Goal: Information Seeking & Learning: Learn about a topic

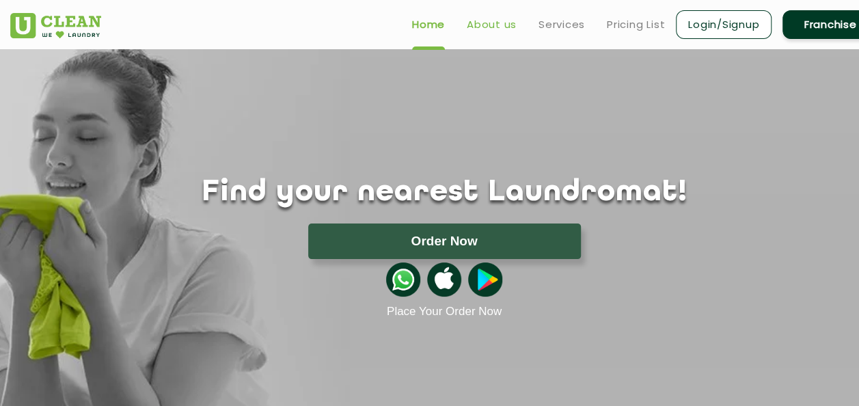
click at [504, 25] on link "About us" at bounding box center [492, 24] width 50 height 16
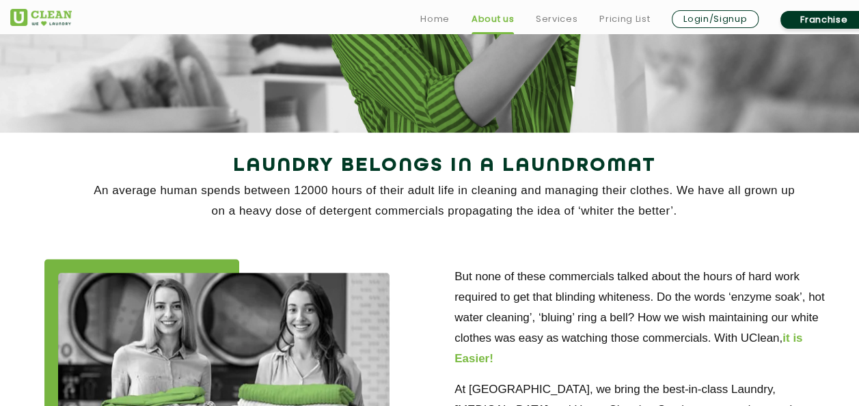
scroll to position [205, 0]
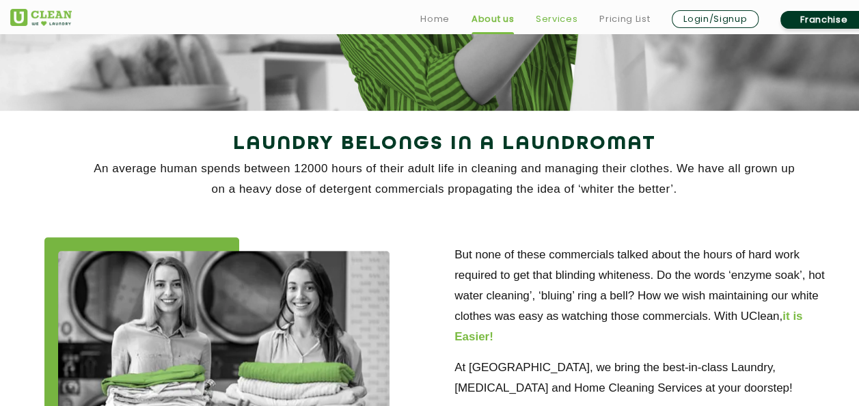
click at [556, 16] on link "Services" at bounding box center [557, 19] width 42 height 16
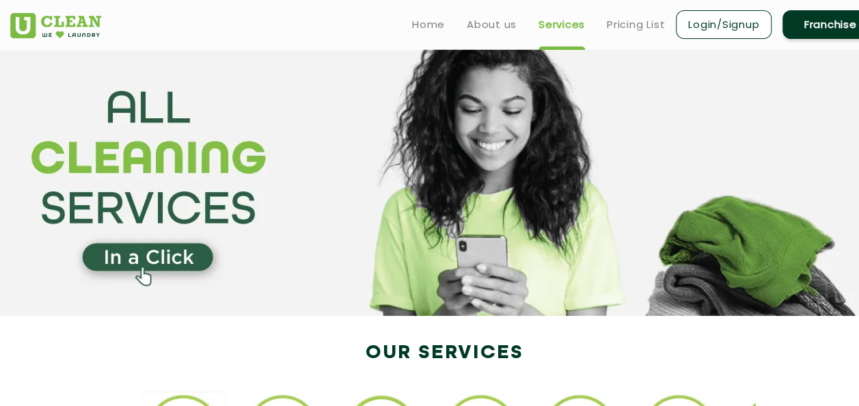
click at [592, 111] on section at bounding box center [429, 182] width 859 height 267
click at [553, 149] on section at bounding box center [429, 182] width 859 height 267
click at [595, 289] on section at bounding box center [429, 182] width 859 height 267
click at [528, 204] on section at bounding box center [429, 182] width 859 height 267
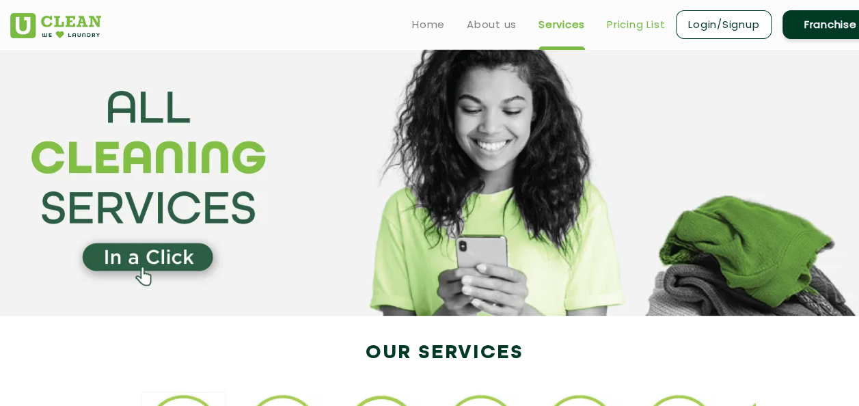
click at [626, 20] on link "Pricing List" at bounding box center [636, 24] width 58 height 16
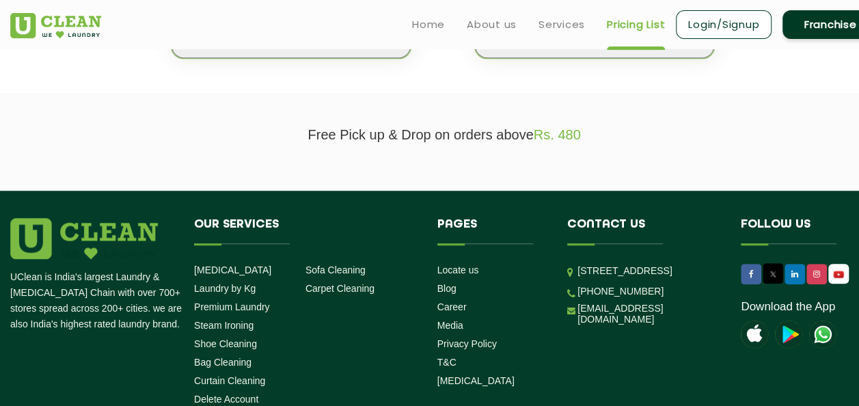
scroll to position [205, 0]
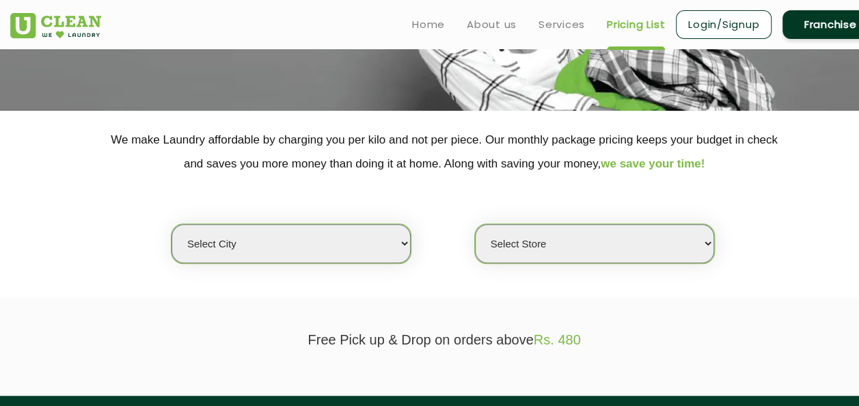
click at [282, 227] on select "Select city [GEOGRAPHIC_DATA] [GEOGRAPHIC_DATA] [GEOGRAPHIC_DATA] [GEOGRAPHIC_D…" at bounding box center [291, 243] width 239 height 39
select select "81"
click at [172, 224] on select "Select city [GEOGRAPHIC_DATA] [GEOGRAPHIC_DATA] [GEOGRAPHIC_DATA] [GEOGRAPHIC_D…" at bounding box center [291, 243] width 239 height 39
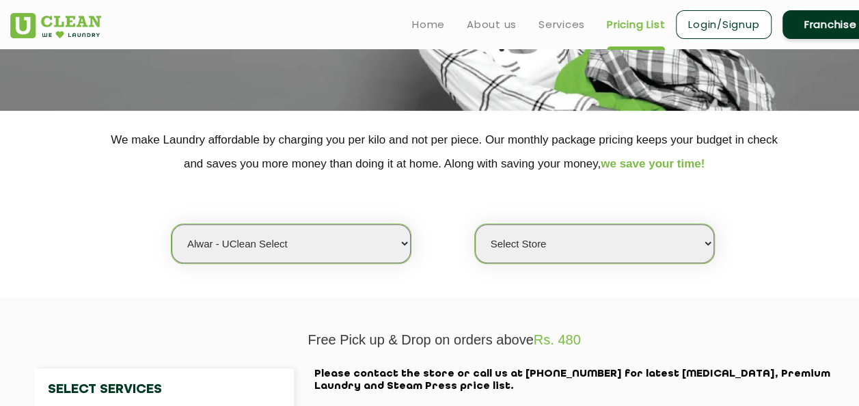
click at [496, 245] on select "Select Store UClean Select Alwar" at bounding box center [594, 243] width 239 height 39
select select "247"
click at [475, 224] on select "Select Store UClean Select Alwar" at bounding box center [594, 243] width 239 height 39
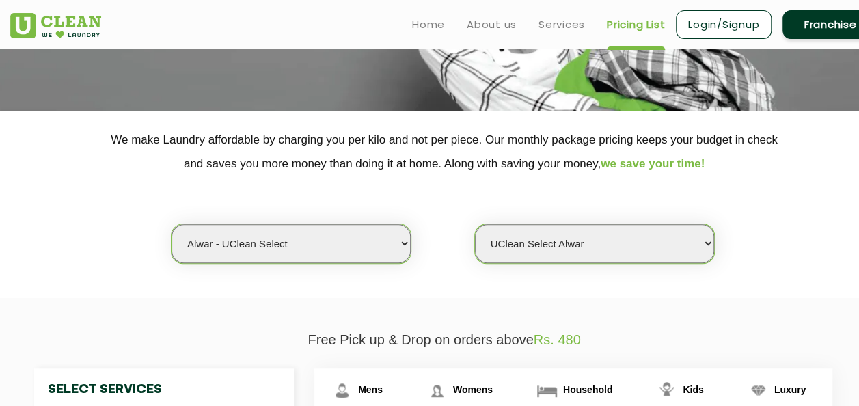
click at [340, 234] on select "Select city [GEOGRAPHIC_DATA] [GEOGRAPHIC_DATA] [GEOGRAPHIC_DATA] [GEOGRAPHIC_D…" at bounding box center [291, 243] width 239 height 39
click at [328, 257] on select "Select city [GEOGRAPHIC_DATA] [GEOGRAPHIC_DATA] [GEOGRAPHIC_DATA] [GEOGRAPHIC_D…" at bounding box center [291, 243] width 239 height 39
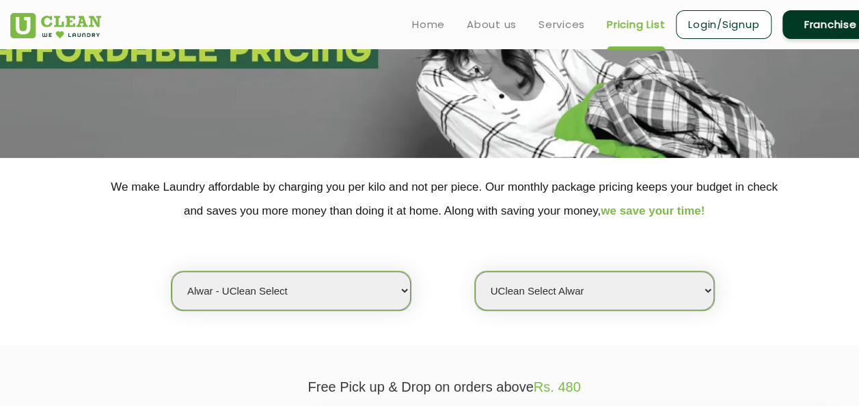
scroll to position [137, 0]
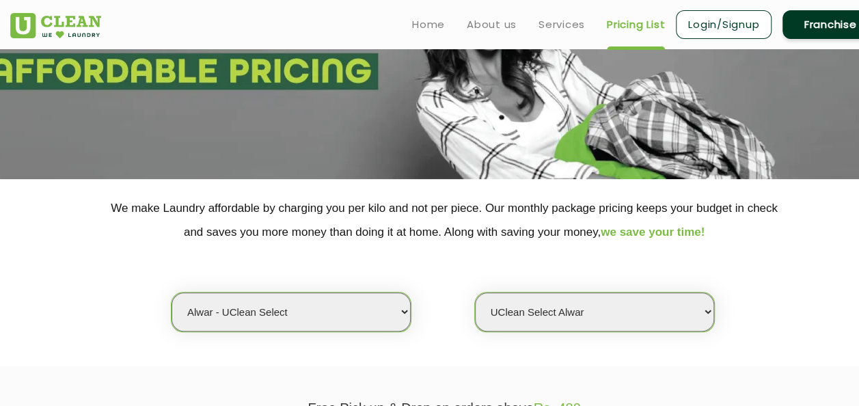
click at [314, 314] on select "Select city [GEOGRAPHIC_DATA] [GEOGRAPHIC_DATA] [GEOGRAPHIC_DATA] [GEOGRAPHIC_D…" at bounding box center [291, 312] width 239 height 39
select select "40"
click at [172, 293] on select "Select city [GEOGRAPHIC_DATA] [GEOGRAPHIC_DATA] [GEOGRAPHIC_DATA] [GEOGRAPHIC_D…" at bounding box center [291, 312] width 239 height 39
click at [578, 312] on select "Select Store [GEOGRAPHIC_DATA] [PERSON_NAME][GEOGRAPHIC_DATA]" at bounding box center [594, 312] width 239 height 39
select select "595"
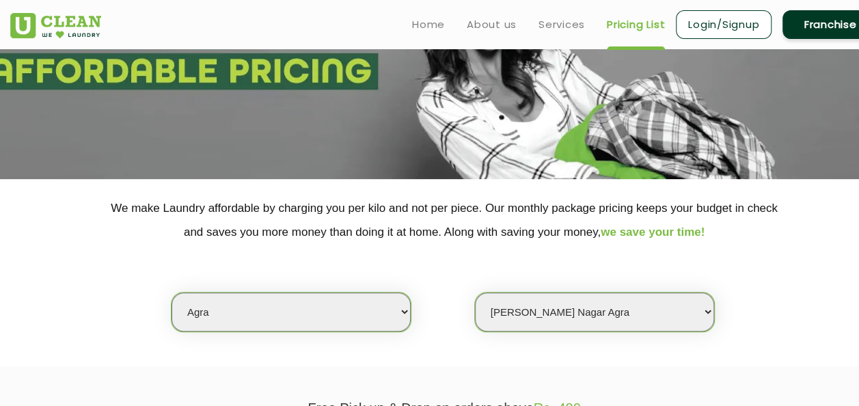
click at [475, 293] on select "Select Store [GEOGRAPHIC_DATA] [PERSON_NAME][GEOGRAPHIC_DATA]" at bounding box center [594, 312] width 239 height 39
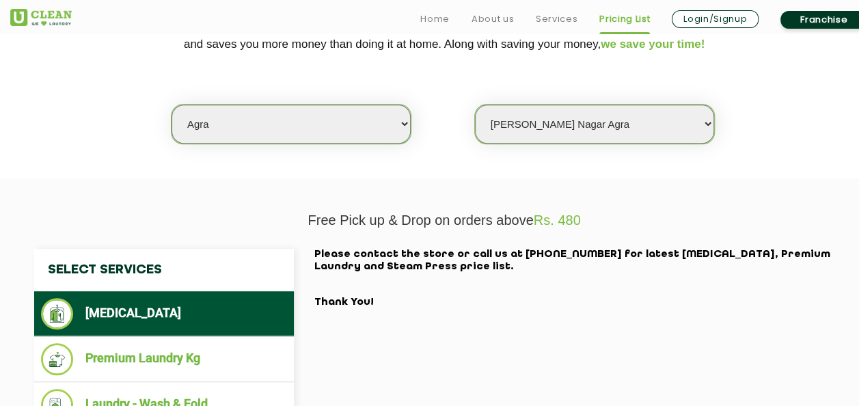
scroll to position [342, 0]
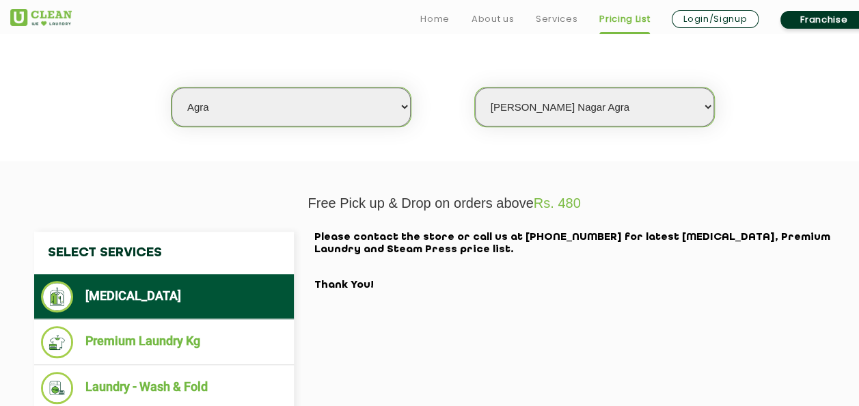
drag, startPoint x: 365, startPoint y: 275, endPoint x: 306, endPoint y: 226, distance: 76.7
click at [306, 226] on div "Select Services [MEDICAL_DATA] Premium Laundry Kg Laundry - Wash & Fold Laundry…" at bounding box center [444, 367] width 888 height 312
drag, startPoint x: 306, startPoint y: 226, endPoint x: 297, endPoint y: 205, distance: 23.2
click at [297, 205] on p "Free Pick up & Drop on orders above Rs. 480" at bounding box center [444, 203] width 868 height 16
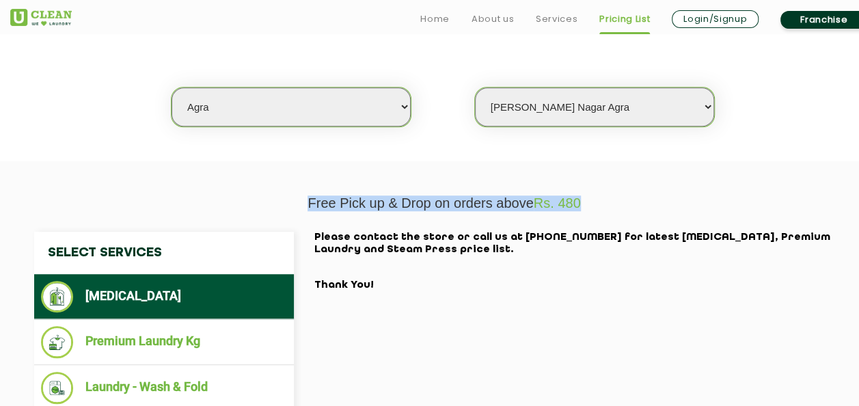
drag, startPoint x: 307, startPoint y: 197, endPoint x: 627, endPoint y: 203, distance: 320.6
click at [627, 203] on p "Free Pick up & Drop on orders above Rs. 480" at bounding box center [444, 203] width 868 height 16
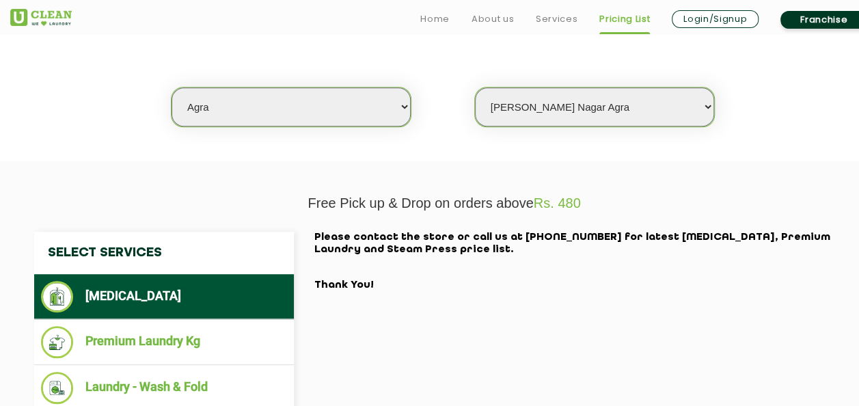
click at [425, 294] on div "Select Services [MEDICAL_DATA] Premium Laundry Kg Laundry - Wash & Fold Laundry…" at bounding box center [444, 367] width 841 height 271
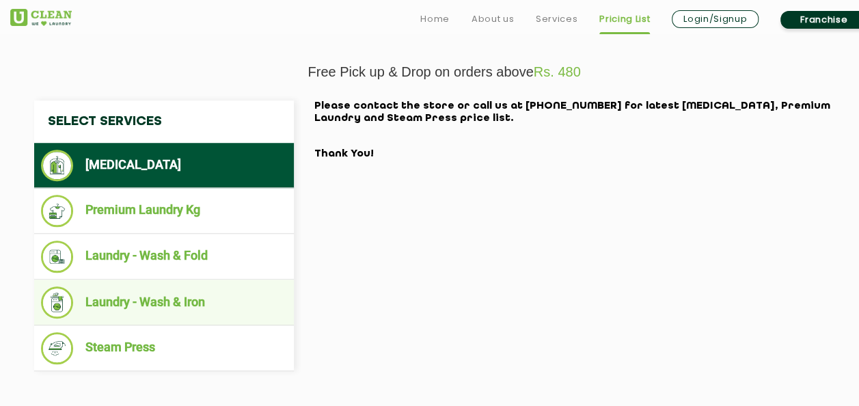
scroll to position [478, 0]
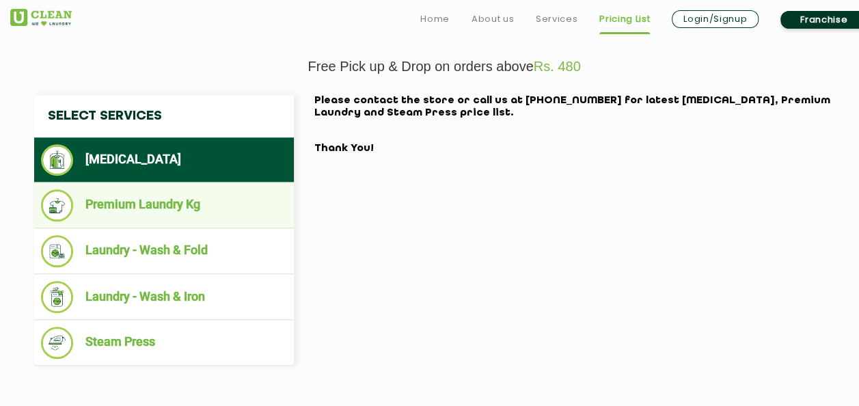
click at [200, 213] on li "Premium Laundry Kg" at bounding box center [164, 205] width 246 height 32
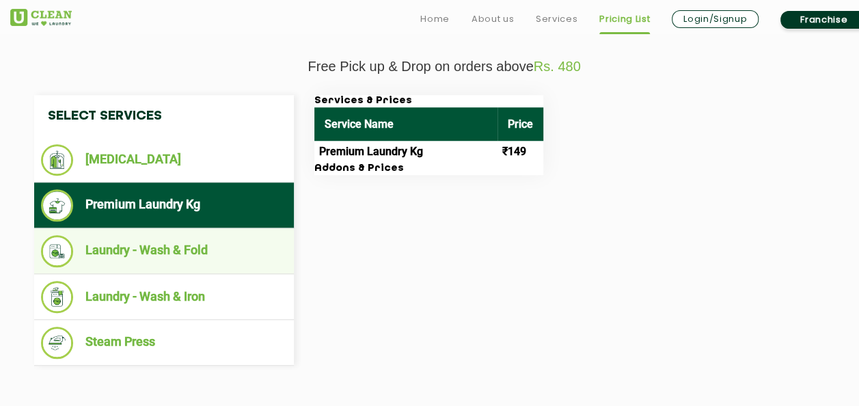
click at [223, 249] on li "Laundry - Wash & Fold" at bounding box center [164, 251] width 246 height 32
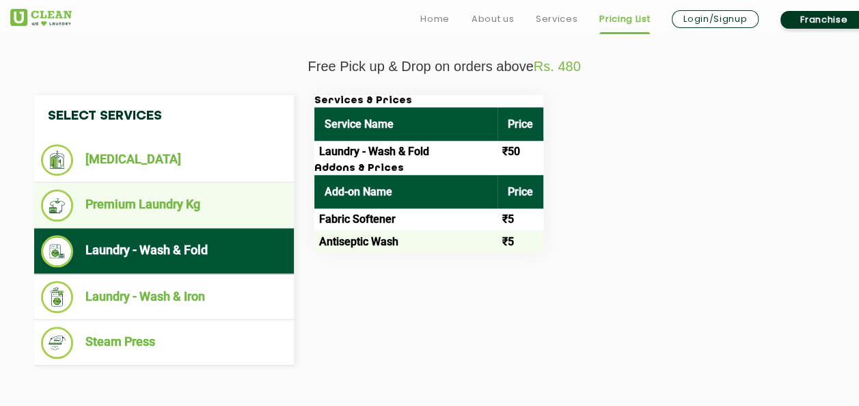
click at [221, 208] on li "Premium Laundry Kg" at bounding box center [164, 205] width 246 height 32
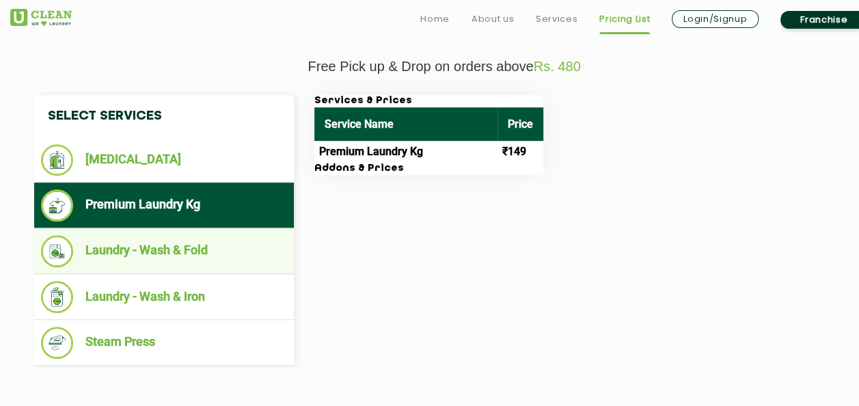
click at [197, 253] on li "Laundry - Wash & Fold" at bounding box center [164, 251] width 246 height 32
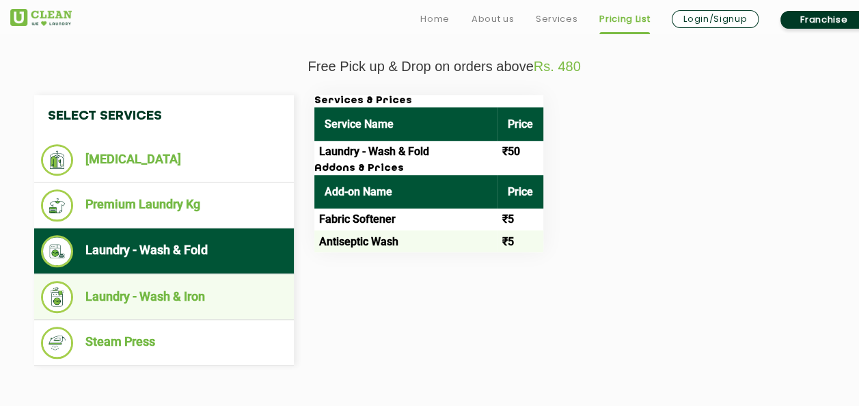
click at [213, 283] on li "Laundry - Wash & Iron" at bounding box center [164, 297] width 246 height 32
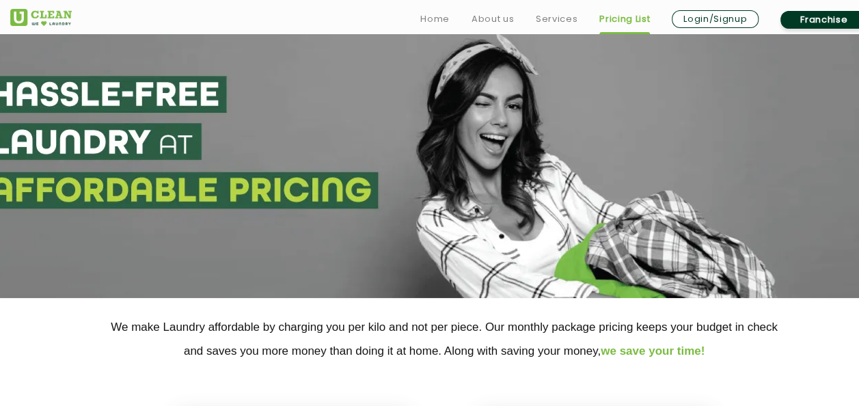
scroll to position [0, 0]
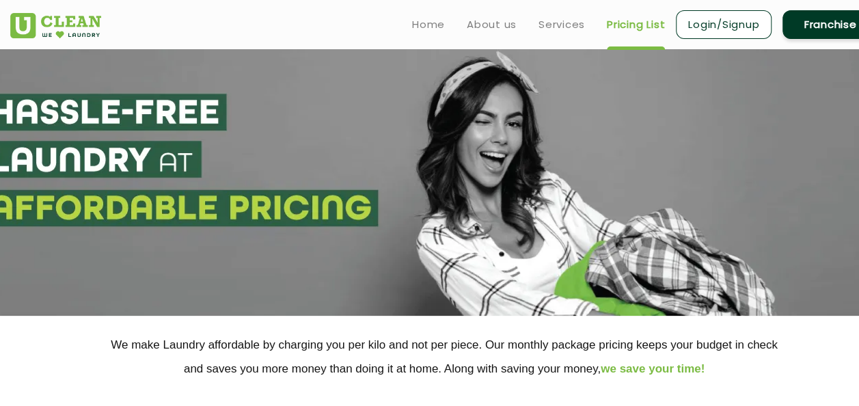
click at [821, 26] on link "Franchise" at bounding box center [831, 24] width 96 height 29
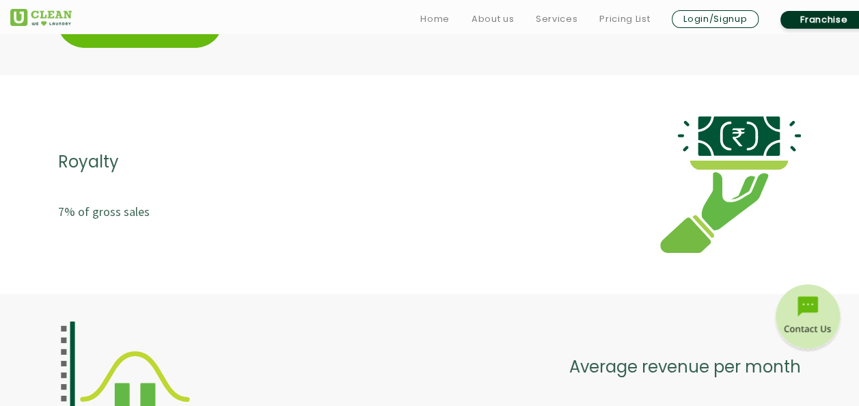
scroll to position [2802, 0]
